Goal: Transaction & Acquisition: Purchase product/service

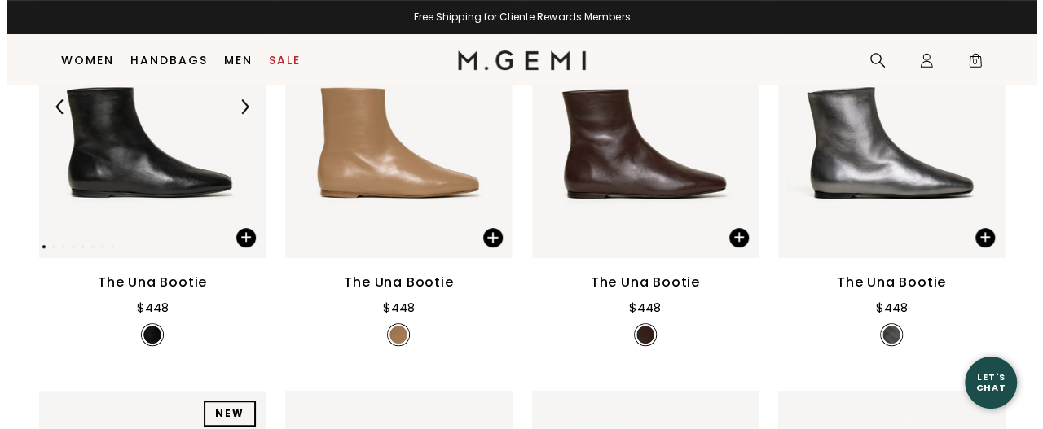
scroll to position [491, 0]
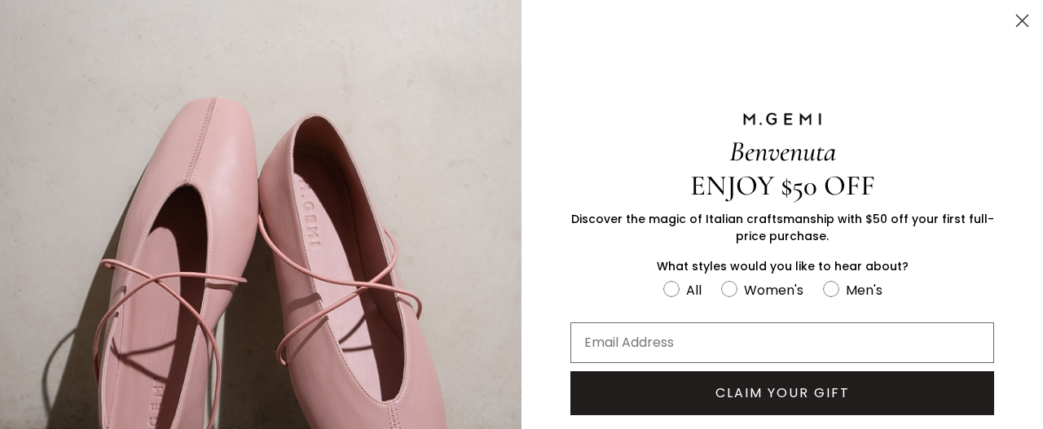
drag, startPoint x: 0, startPoint y: 0, endPoint x: 1042, endPoint y: 133, distance: 1050.8
click at [1017, 15] on icon "Close dialog" at bounding box center [1022, 20] width 11 height 11
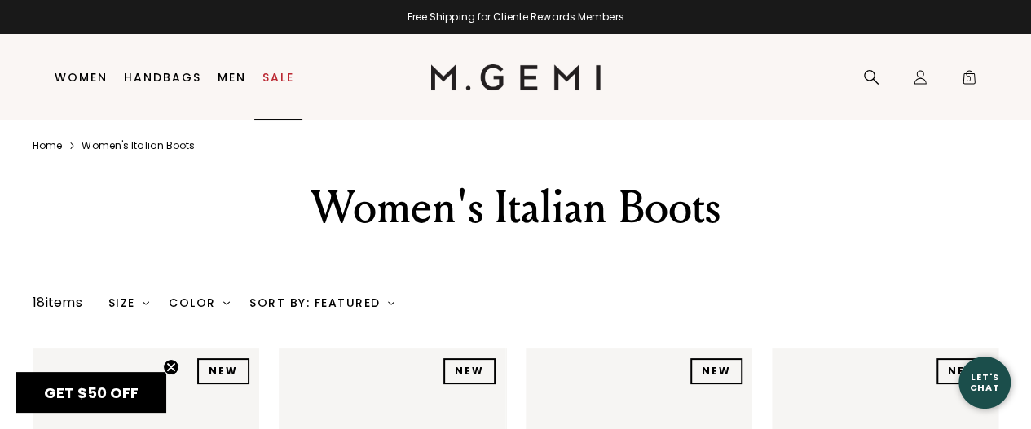
click at [275, 71] on link "Sale" at bounding box center [278, 77] width 32 height 13
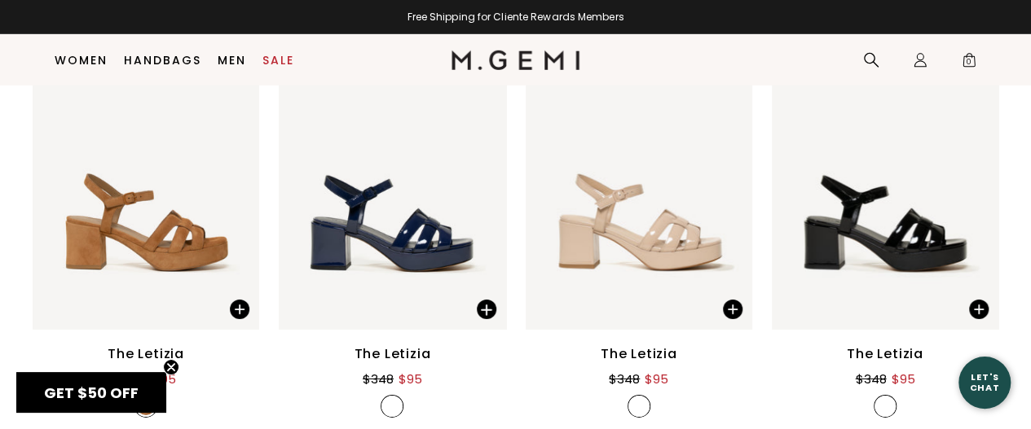
scroll to position [5651, 0]
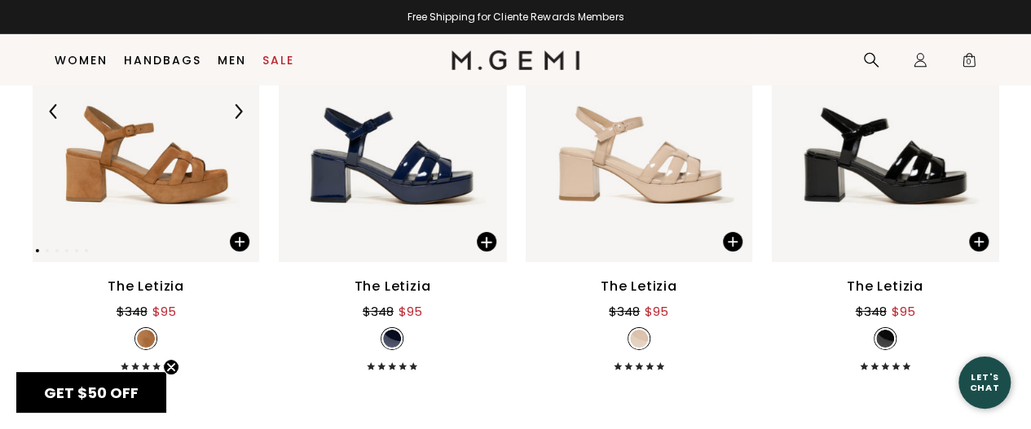
click at [143, 183] on img at bounding box center [146, 112] width 227 height 302
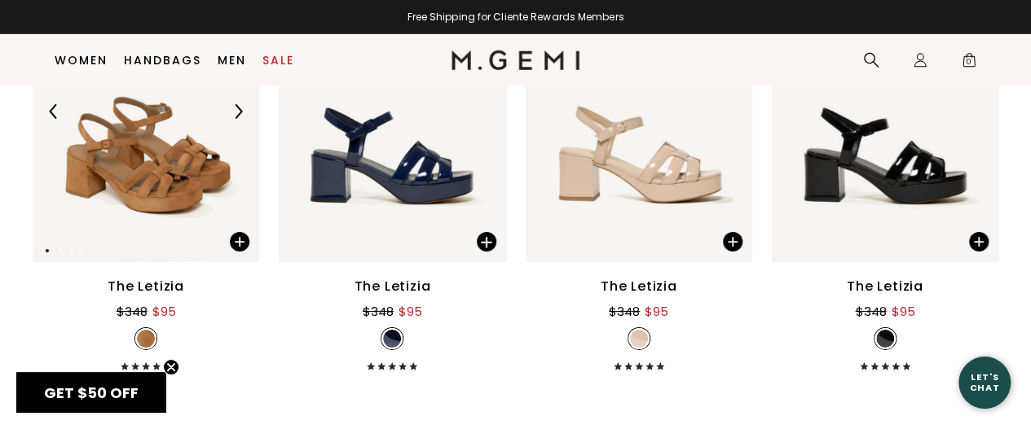
click at [143, 183] on img at bounding box center [146, 112] width 227 height 302
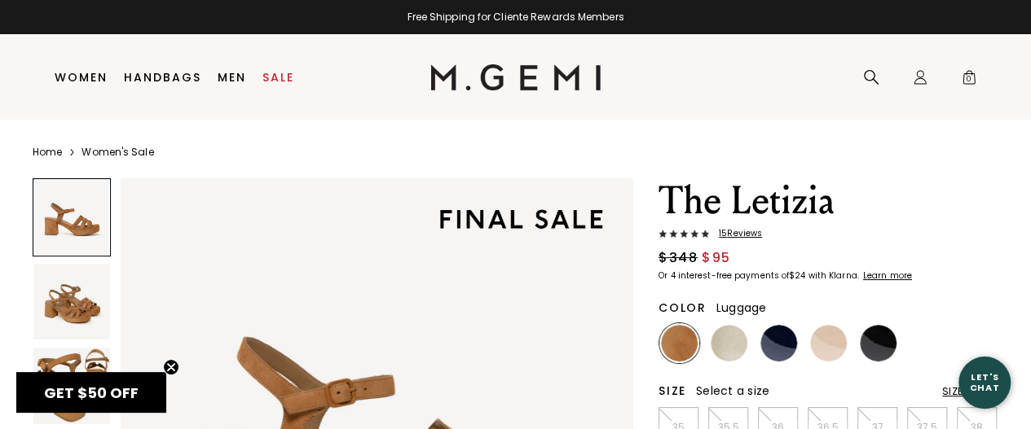
click at [683, 332] on img at bounding box center [679, 343] width 37 height 37
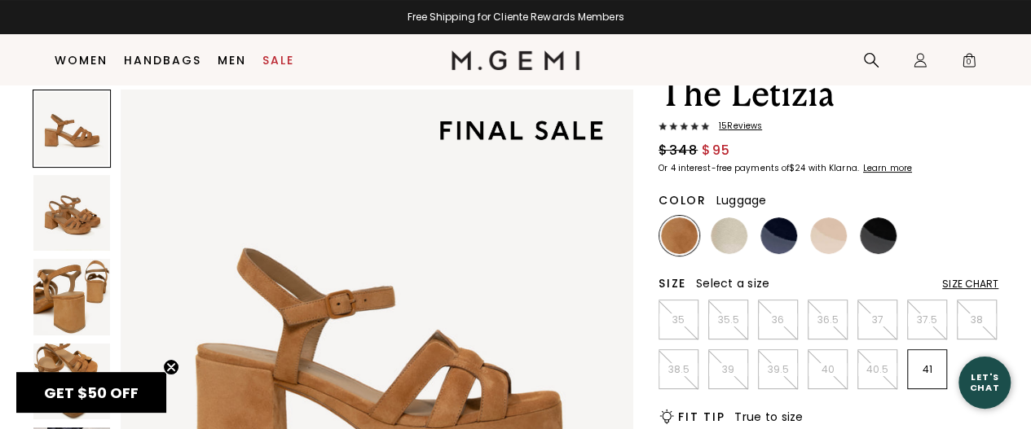
scroll to position [78, 0]
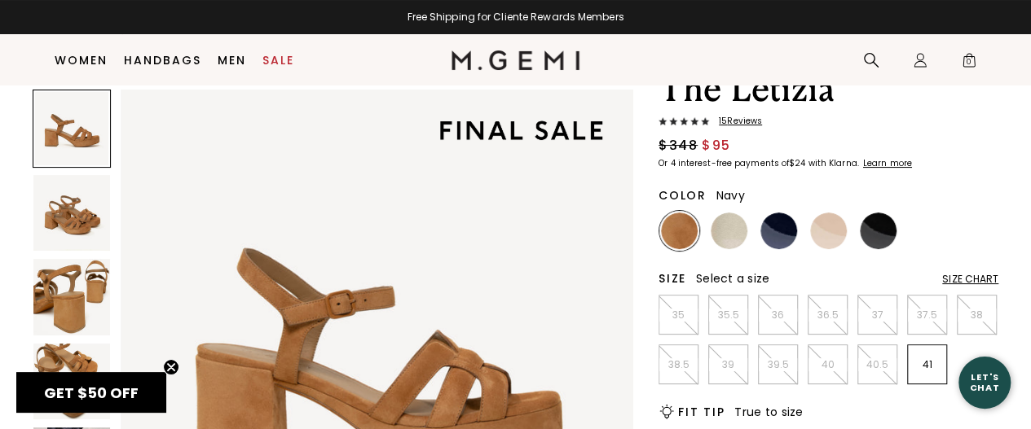
click at [774, 220] on img at bounding box center [778, 231] width 37 height 37
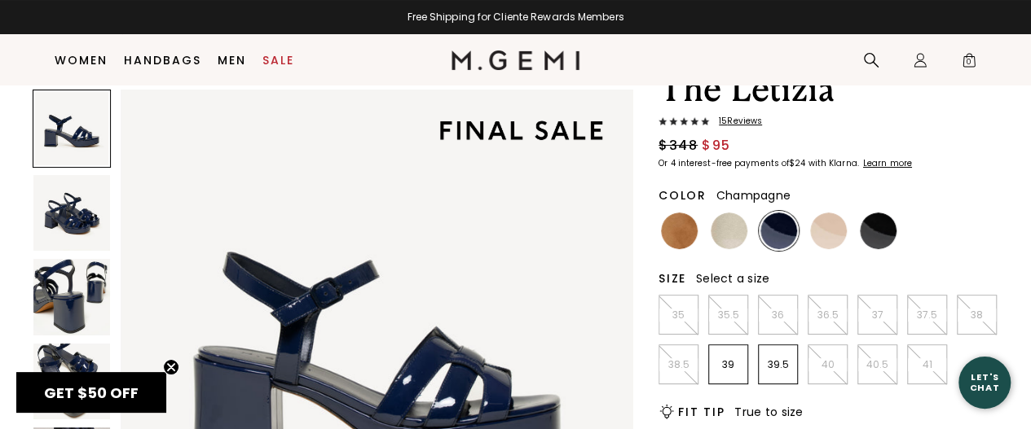
click at [742, 234] on img at bounding box center [729, 231] width 37 height 37
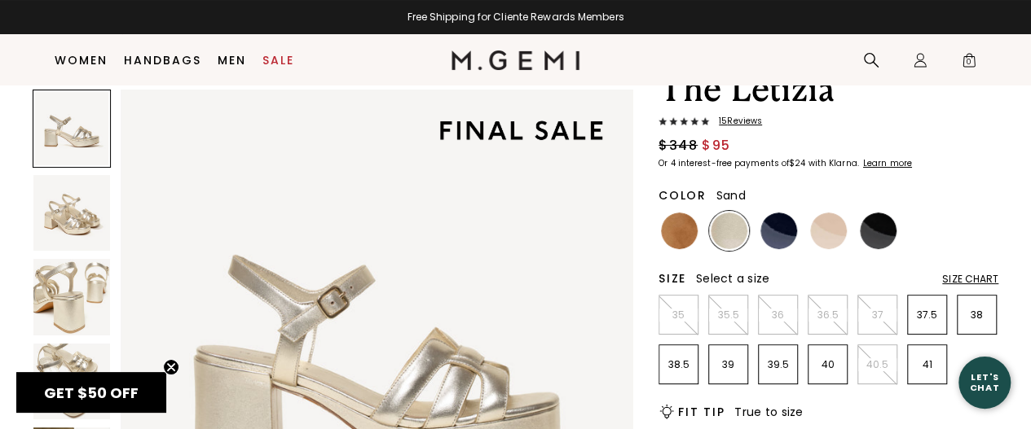
click at [830, 233] on img at bounding box center [828, 231] width 37 height 37
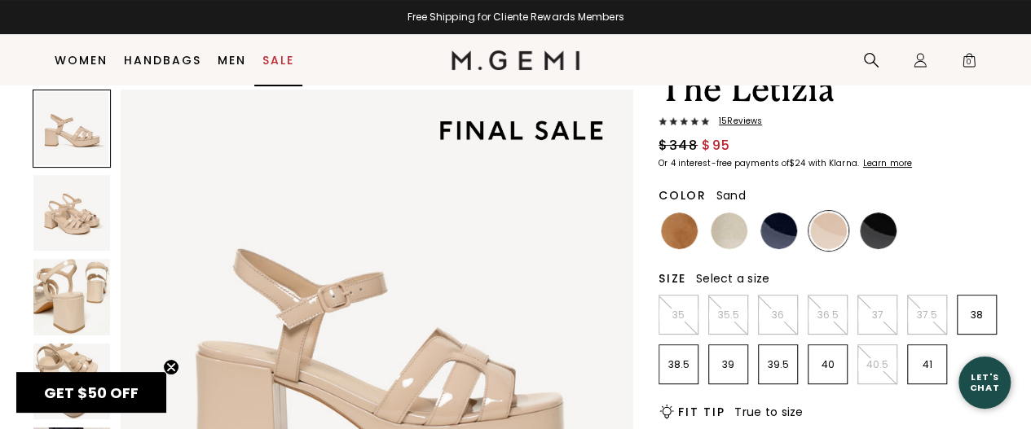
click at [275, 59] on link "Sale" at bounding box center [278, 60] width 32 height 13
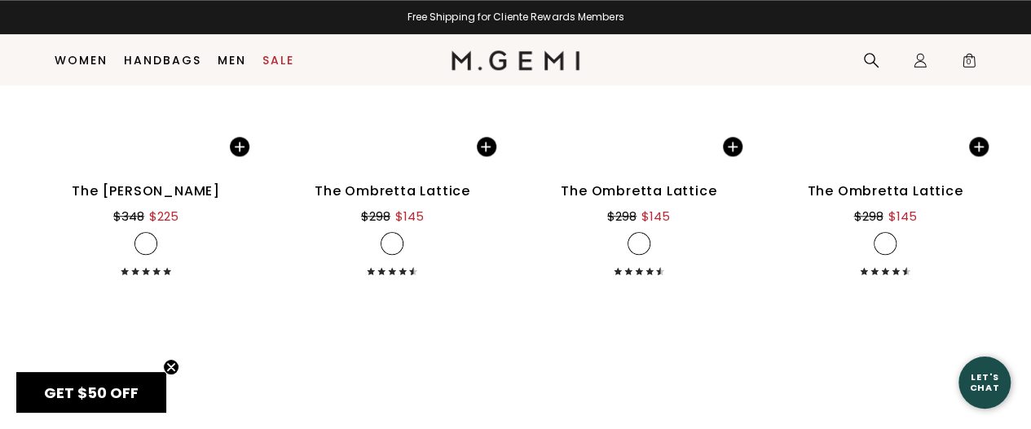
scroll to position [4121, 0]
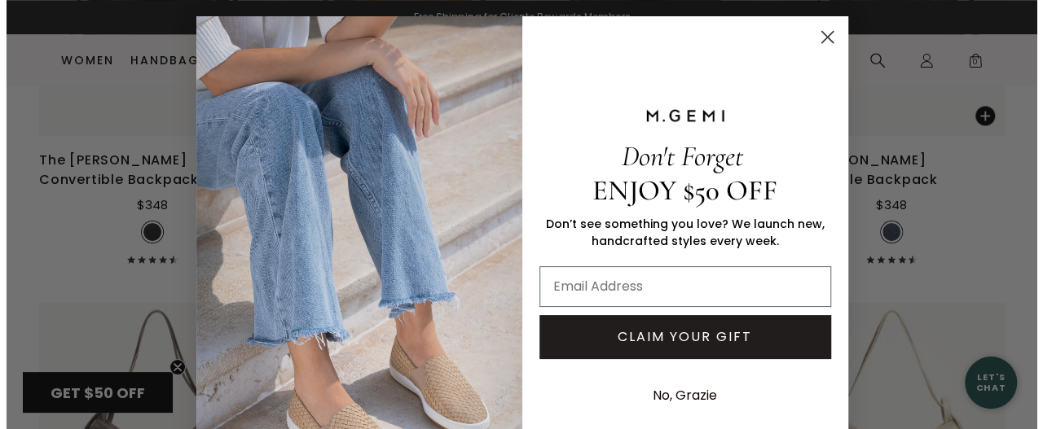
scroll to position [4254, 0]
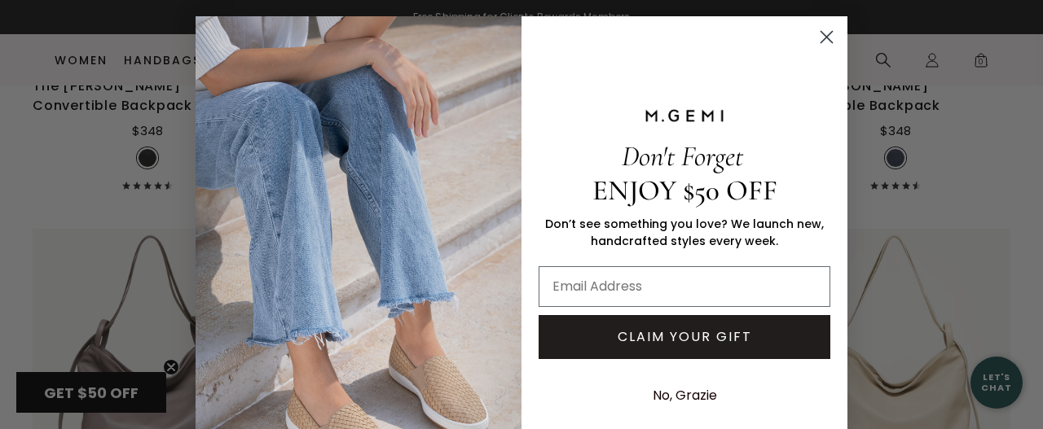
drag, startPoint x: 815, startPoint y: 30, endPoint x: 853, endPoint y: 42, distance: 40.0
click at [815, 32] on icon "Close dialog" at bounding box center [827, 37] width 29 height 29
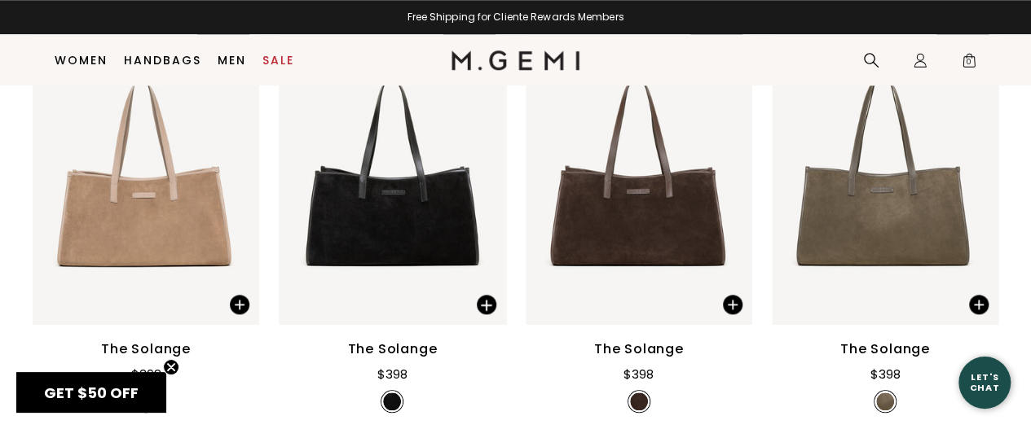
scroll to position [724, 0]
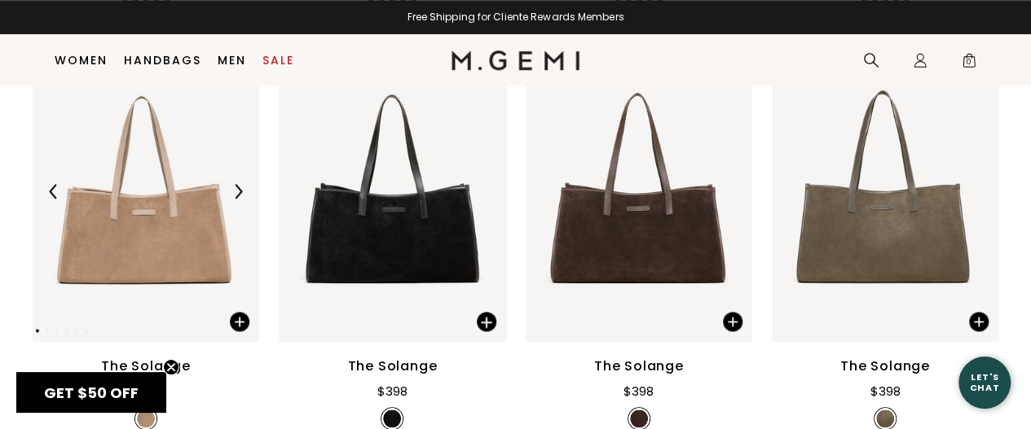
click at [174, 218] on img at bounding box center [146, 192] width 227 height 302
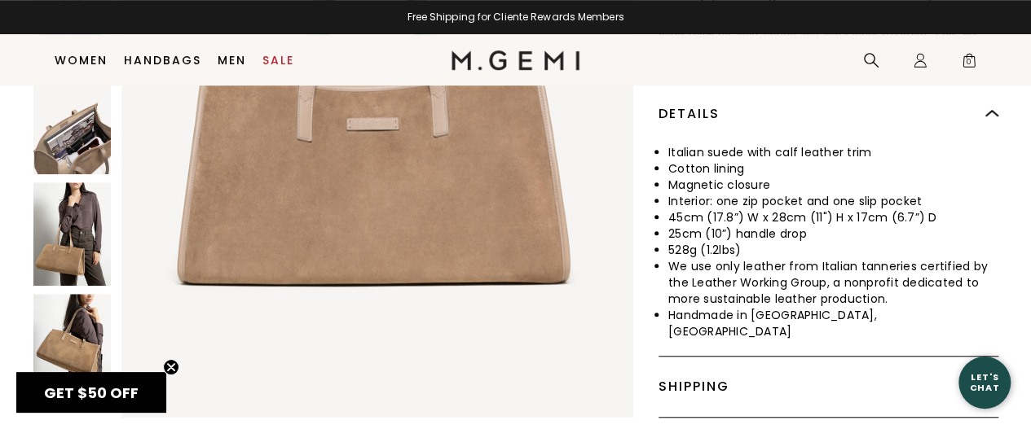
scroll to position [530, 0]
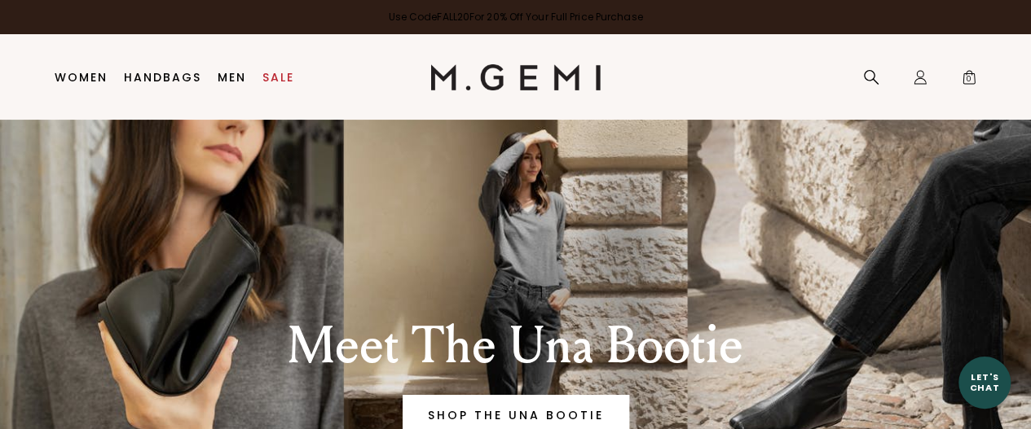
click at [496, 18] on link "Use Code FALL20 For 20% Off Your Full Price Purchase" at bounding box center [515, 17] width 1031 height 34
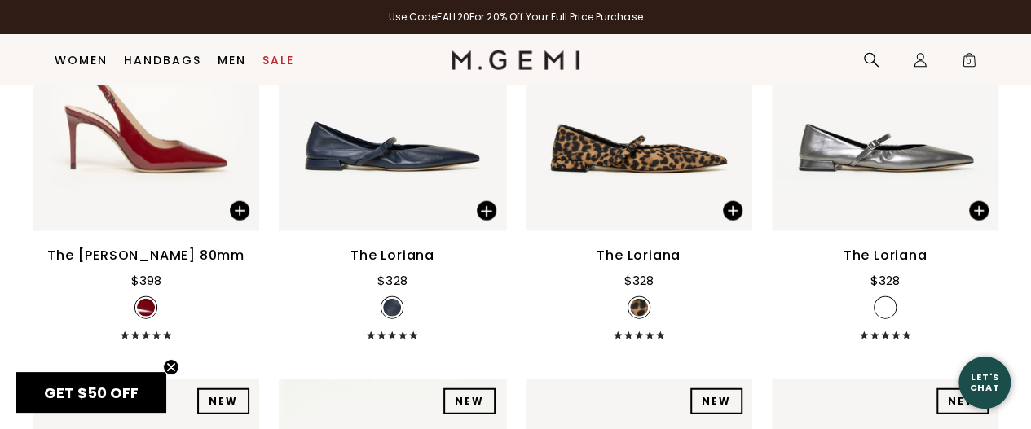
scroll to position [11312, 0]
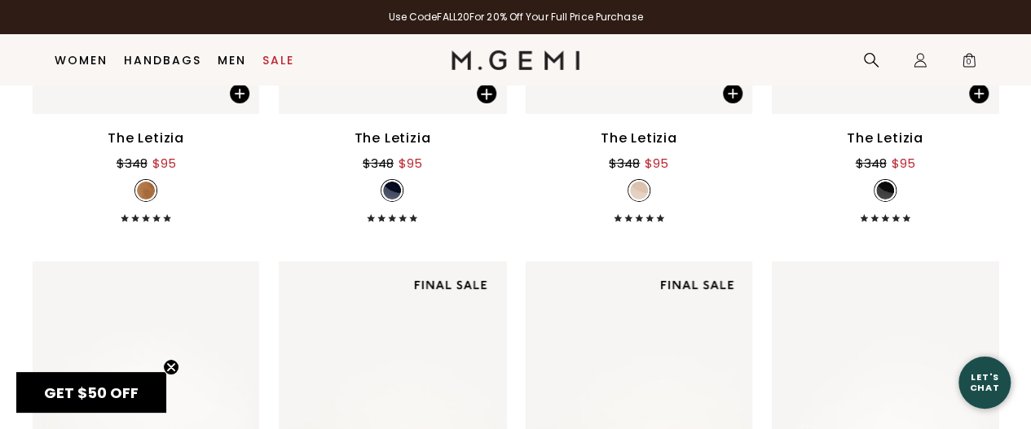
scroll to position [5604, 0]
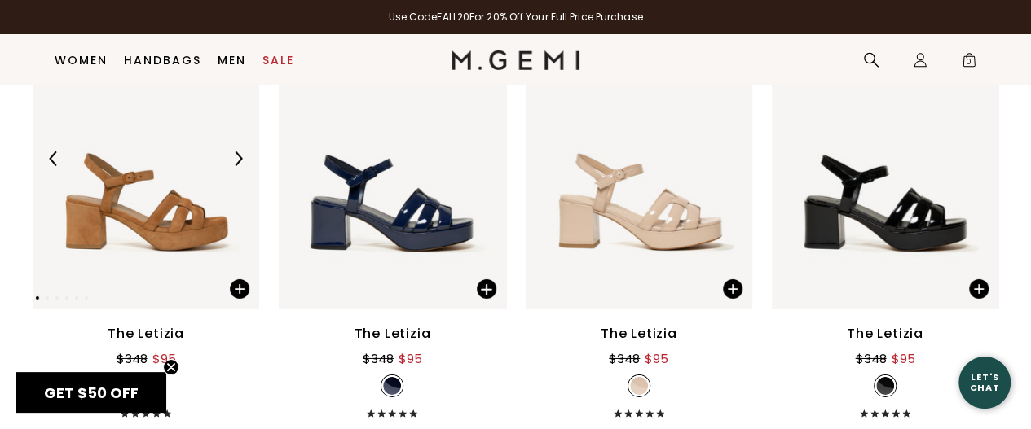
click at [198, 244] on img at bounding box center [146, 159] width 227 height 302
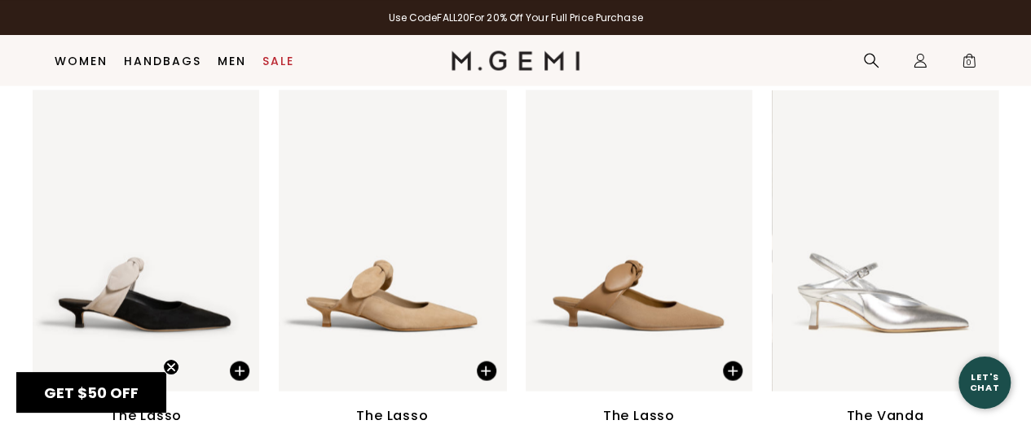
scroll to position [4655, 0]
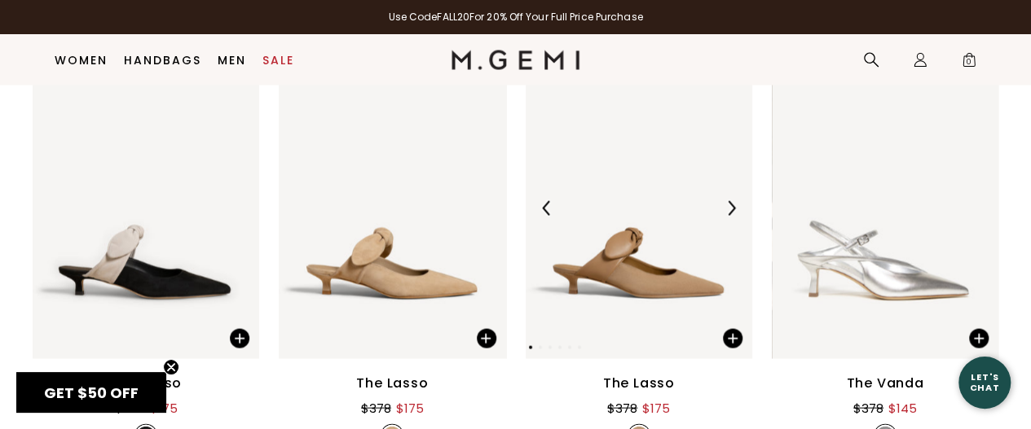
click at [615, 277] on img at bounding box center [639, 209] width 227 height 302
click at [386, 288] on img at bounding box center [393, 209] width 227 height 302
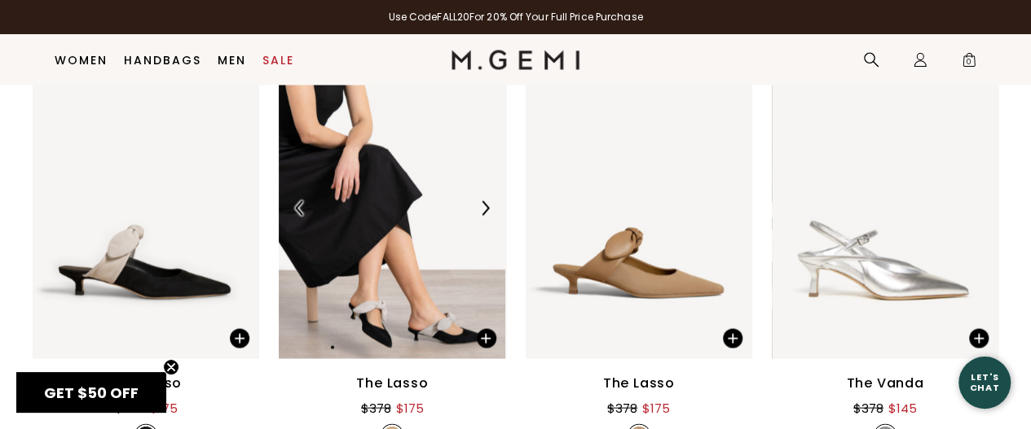
click at [394, 226] on img at bounding box center [392, 209] width 227 height 302
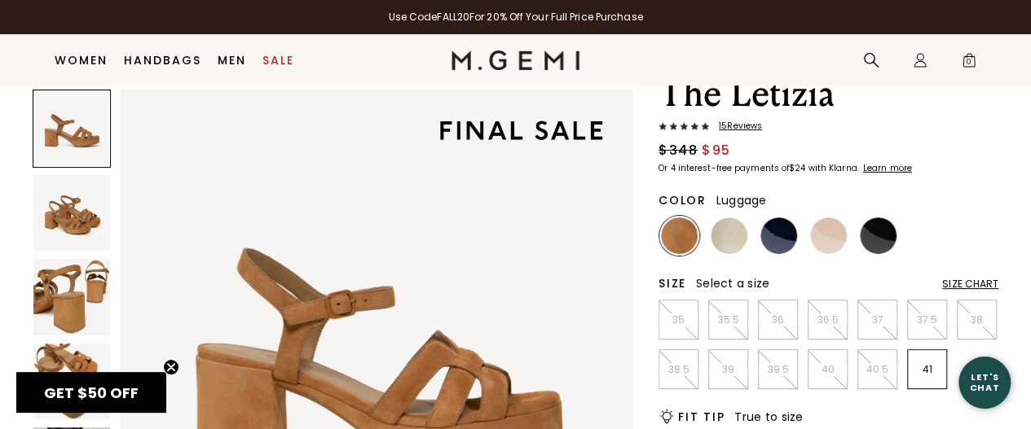
scroll to position [78, 0]
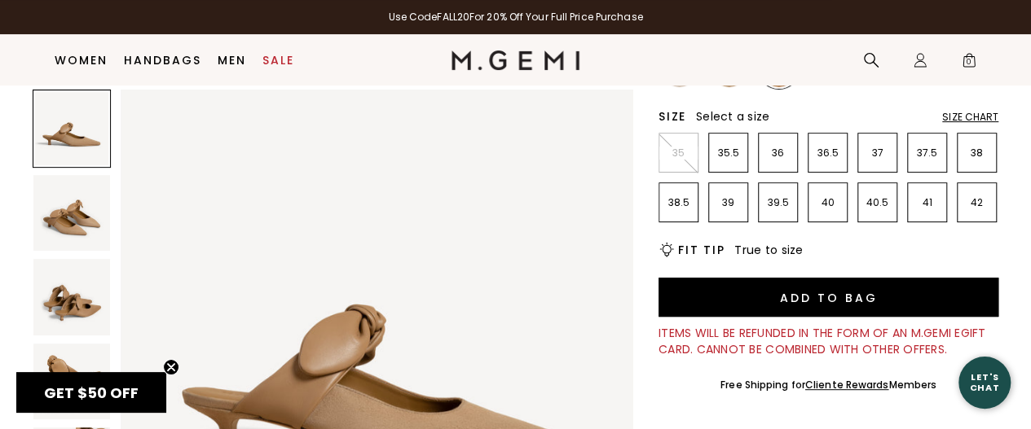
scroll to position [253, 0]
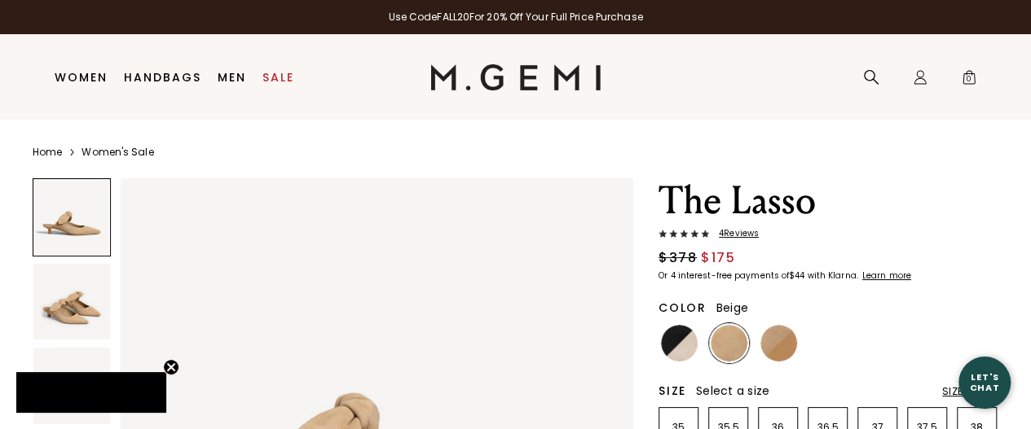
click at [728, 346] on img at bounding box center [729, 343] width 37 height 37
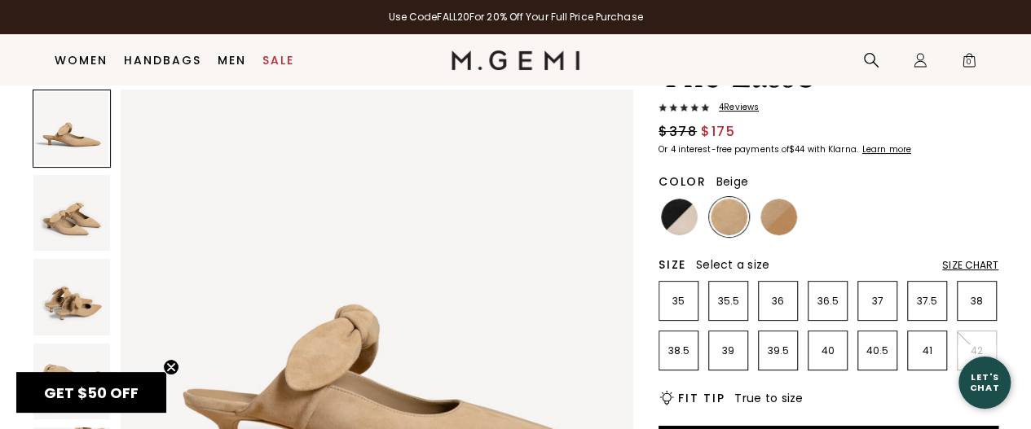
scroll to position [66, 0]
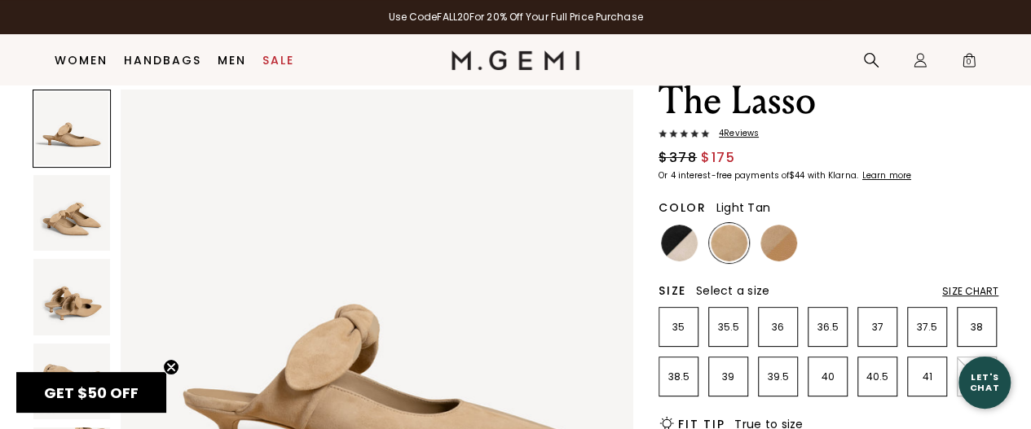
click at [761, 243] on img at bounding box center [778, 243] width 37 height 37
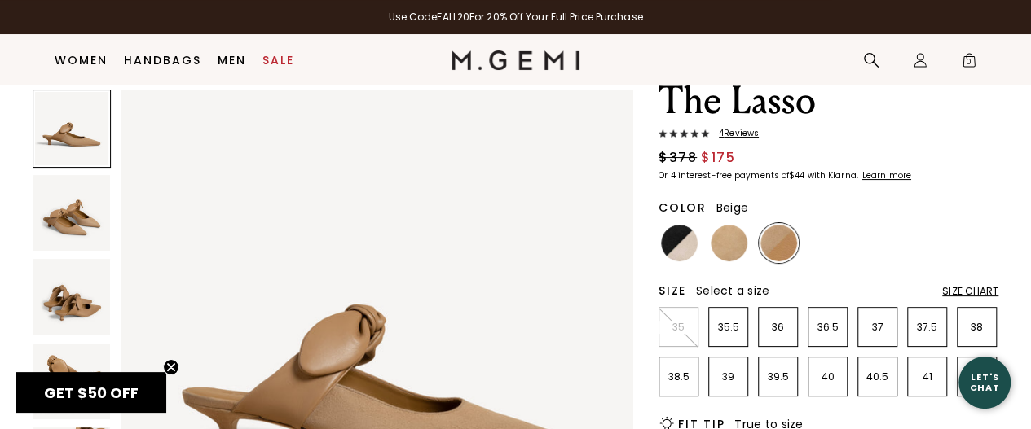
click at [711, 248] on img at bounding box center [729, 243] width 37 height 37
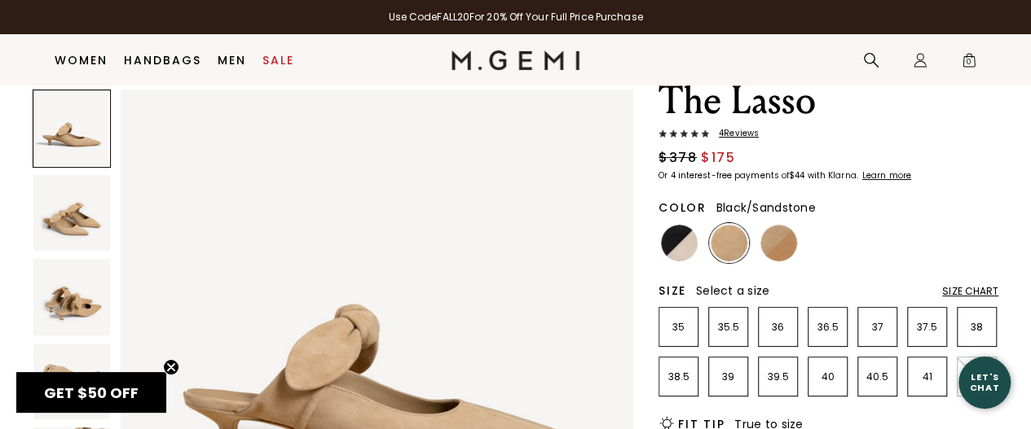
click at [675, 242] on img at bounding box center [679, 243] width 37 height 37
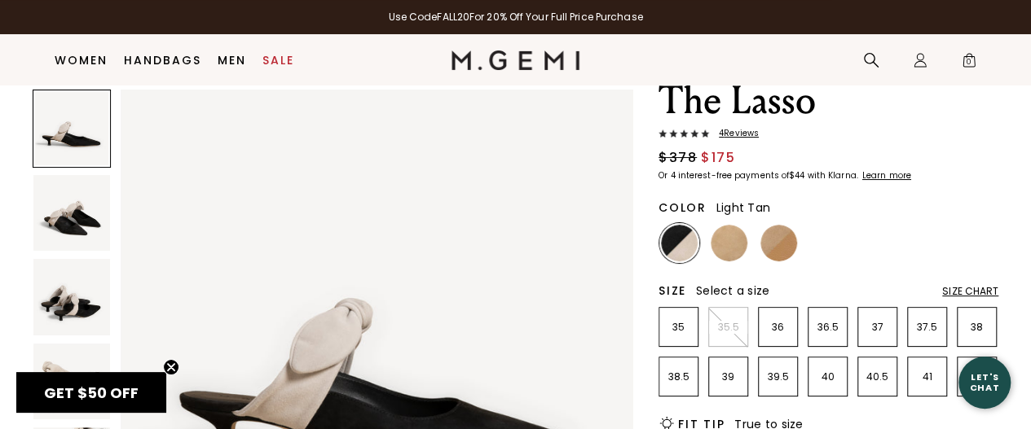
click at [786, 234] on img at bounding box center [778, 243] width 37 height 37
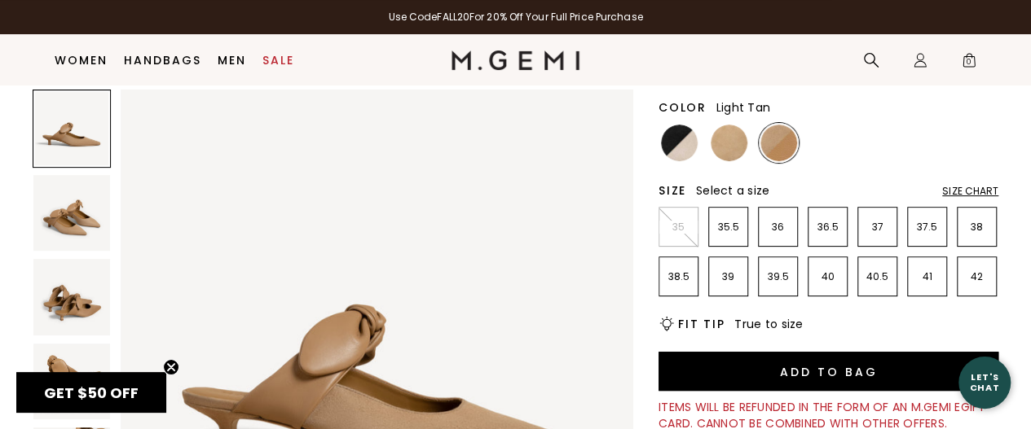
scroll to position [199, 0]
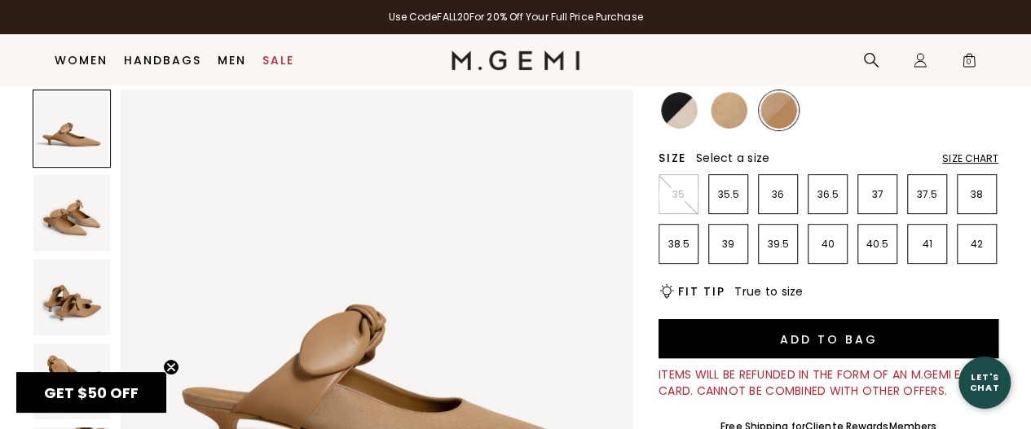
click at [600, 248] on img at bounding box center [377, 346] width 513 height 513
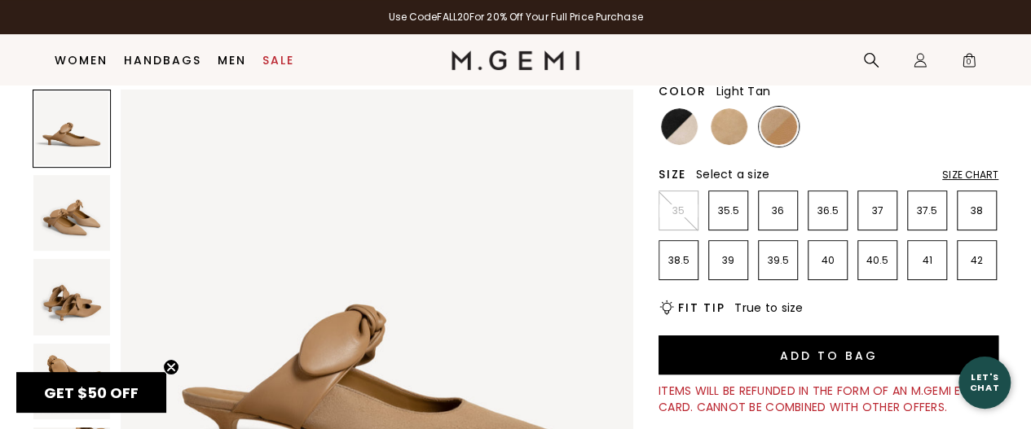
scroll to position [176, 0]
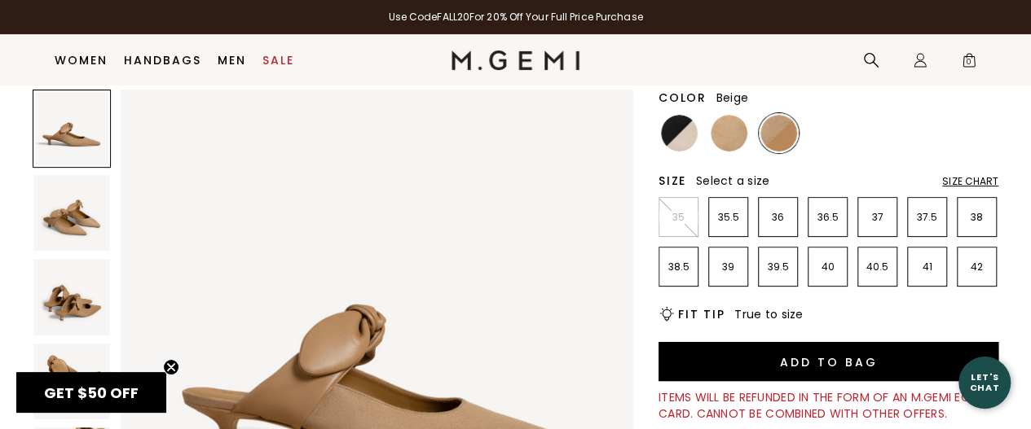
click at [722, 134] on img at bounding box center [729, 133] width 37 height 37
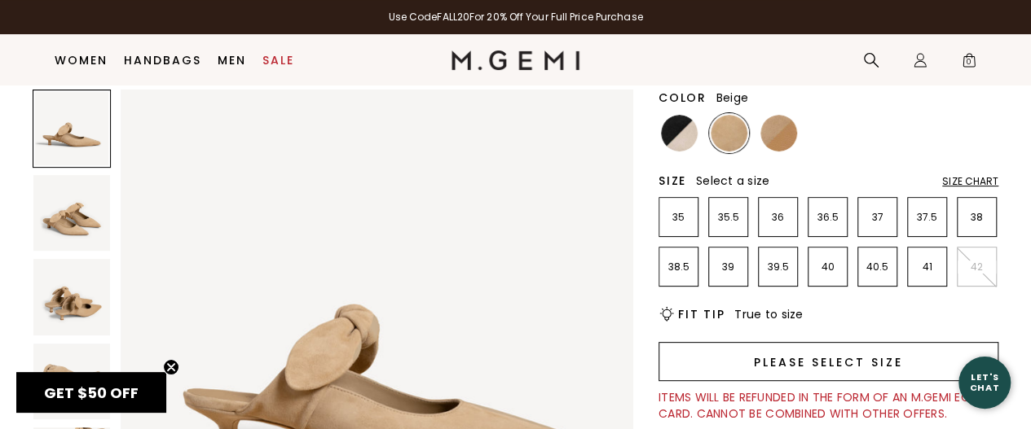
click at [866, 355] on button "Please select size" at bounding box center [829, 361] width 340 height 39
click at [779, 355] on button "Please select size" at bounding box center [829, 361] width 340 height 39
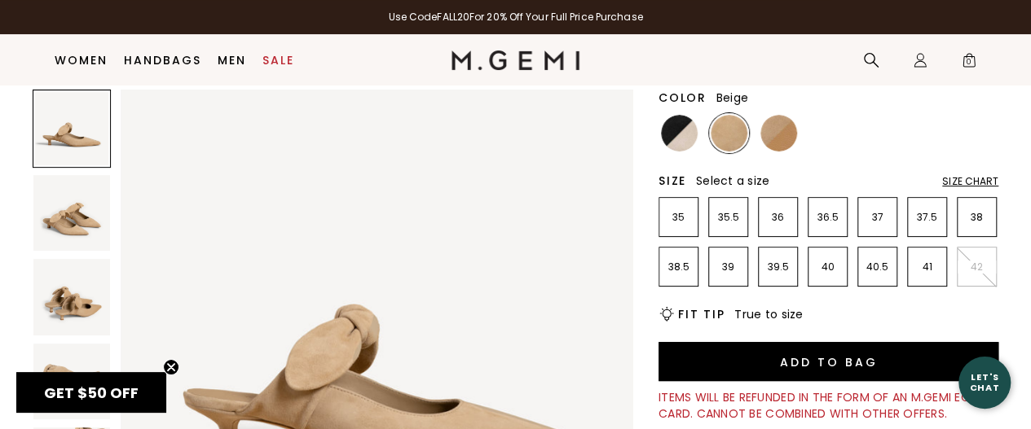
click at [949, 182] on div "Size Chart" at bounding box center [970, 181] width 56 height 13
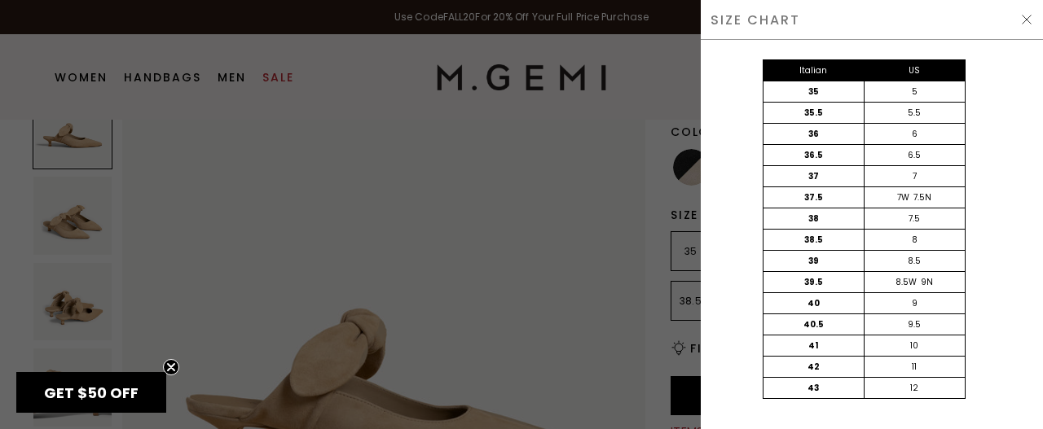
click at [1024, 17] on img at bounding box center [1026, 19] width 13 height 13
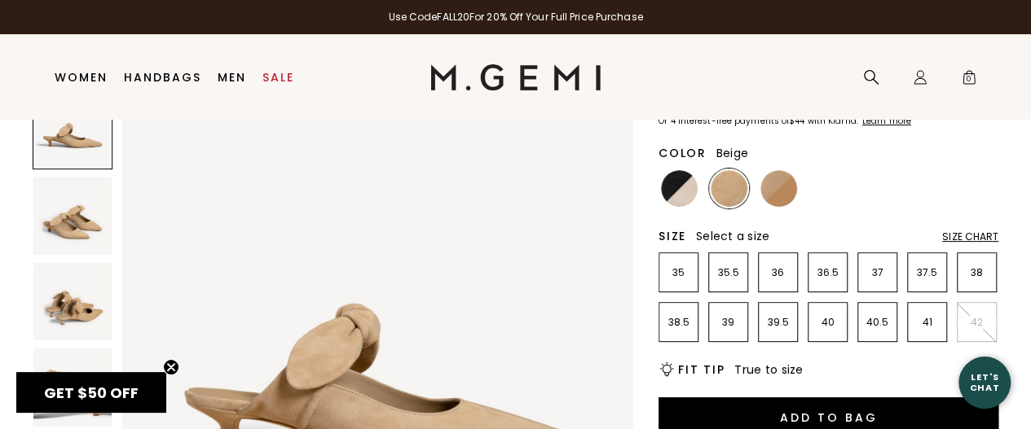
scroll to position [142, 0]
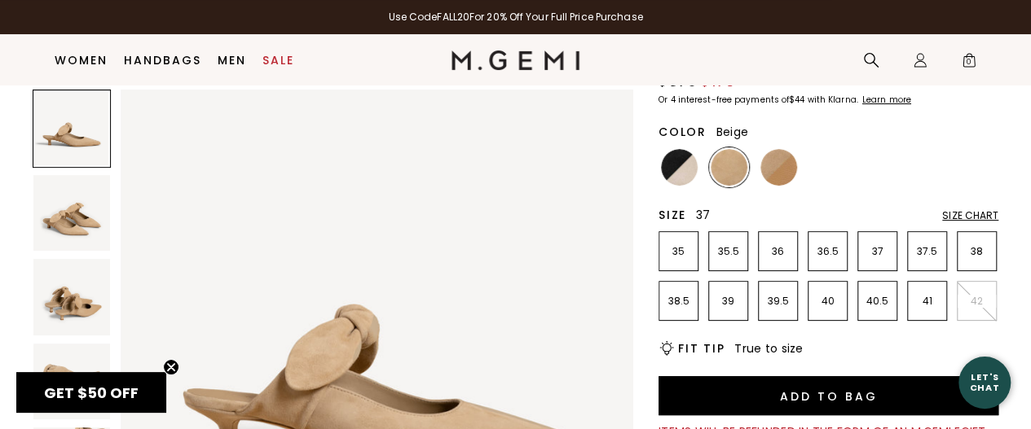
click at [870, 240] on li "37" at bounding box center [877, 251] width 40 height 40
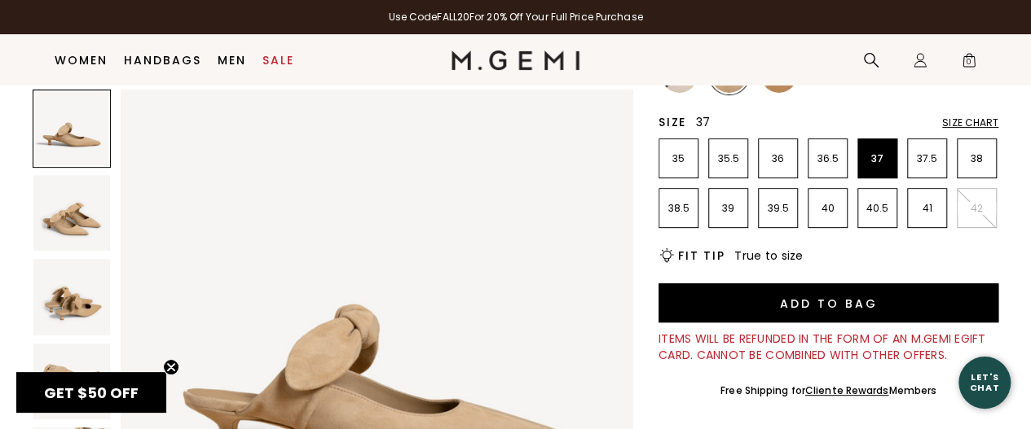
scroll to position [319, 0]
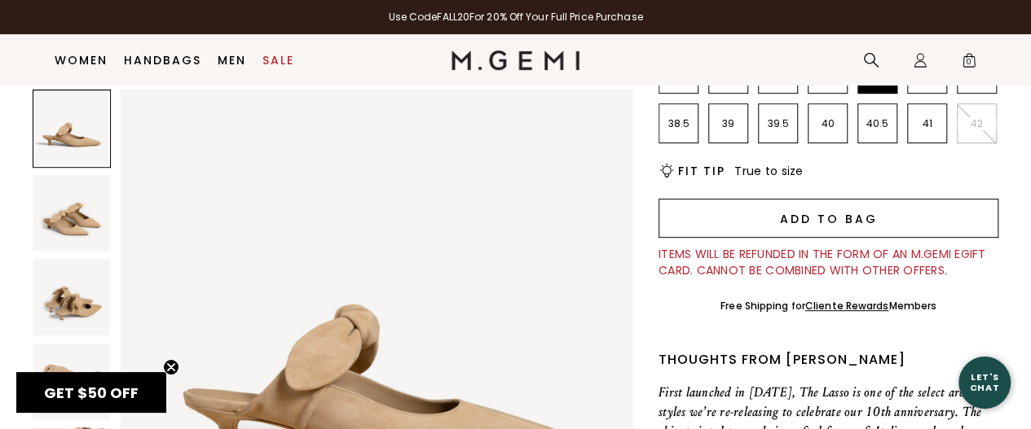
click at [865, 229] on button "Add to Bag" at bounding box center [829, 218] width 340 height 39
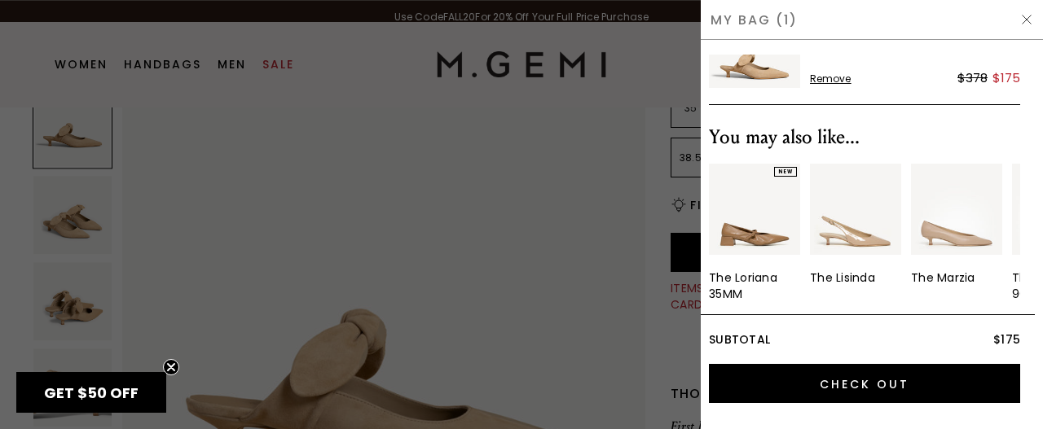
scroll to position [114, 0]
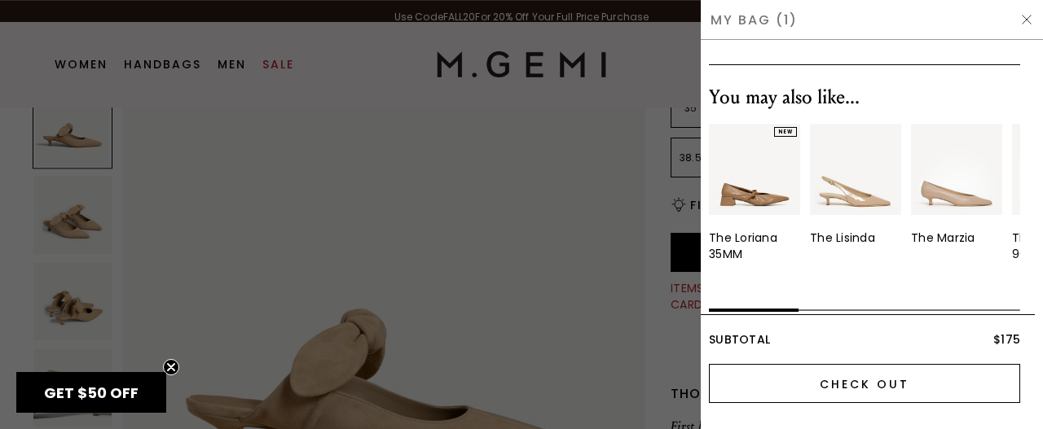
click at [862, 385] on input "Check Out" at bounding box center [864, 383] width 311 height 39
